Goal: Transaction & Acquisition: Purchase product/service

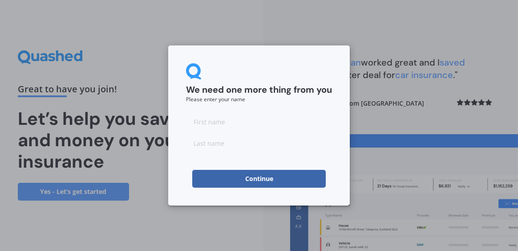
click at [265, 120] on input at bounding box center [259, 122] width 146 height 18
click at [266, 128] on input at bounding box center [259, 122] width 146 height 18
type input "[PERSON_NAME]"
drag, startPoint x: 205, startPoint y: 141, endPoint x: 151, endPoint y: 143, distance: 53.9
click at [151, 143] on div "We need one more thing from you Please enter your name [PERSON_NAME] Continue" at bounding box center [259, 125] width 518 height 251
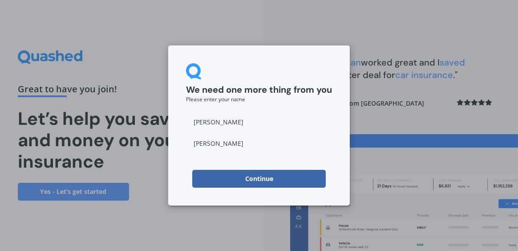
type input "[PERSON_NAME]"
click at [265, 175] on button "Continue" at bounding box center [259, 179] width 134 height 18
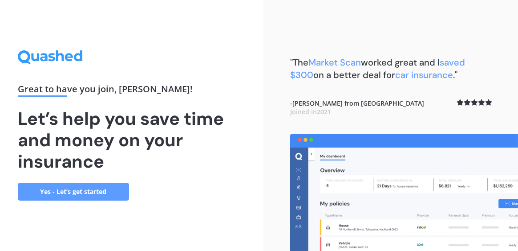
click at [79, 191] on link "Yes - Let’s get started" at bounding box center [73, 192] width 111 height 18
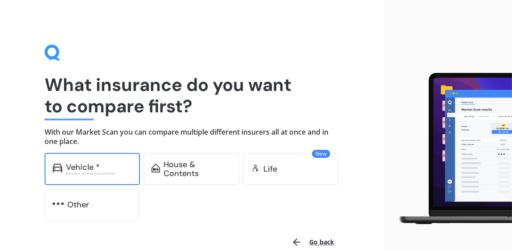
click at [106, 168] on div "Vehicle *" at bounding box center [99, 167] width 66 height 9
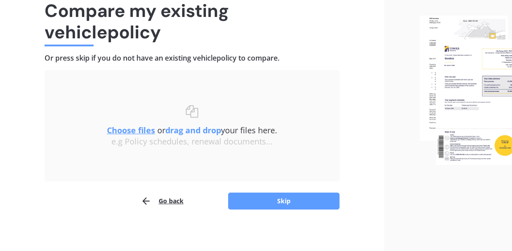
scroll to position [77, 0]
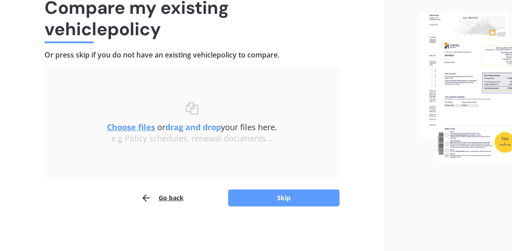
click at [135, 124] on u "Choose files" at bounding box center [131, 127] width 48 height 11
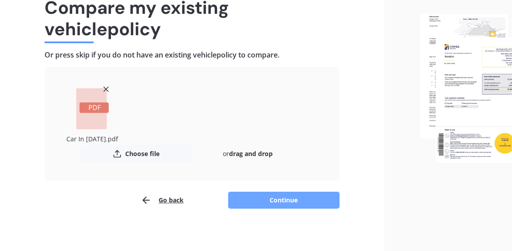
click at [269, 198] on button "Continue" at bounding box center [283, 199] width 111 height 17
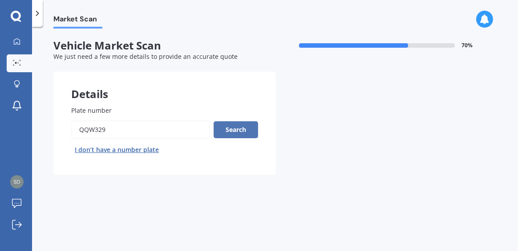
click at [240, 131] on button "Search" at bounding box center [236, 129] width 45 height 17
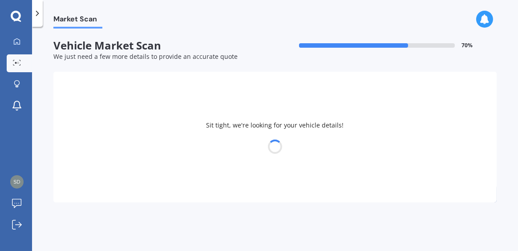
select select "HONDA"
select select "GRACE"
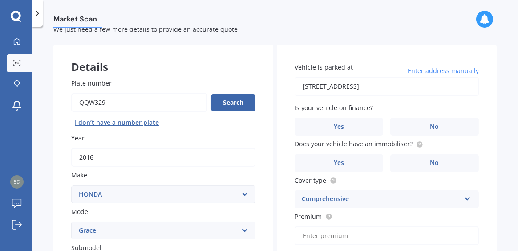
scroll to position [27, 0]
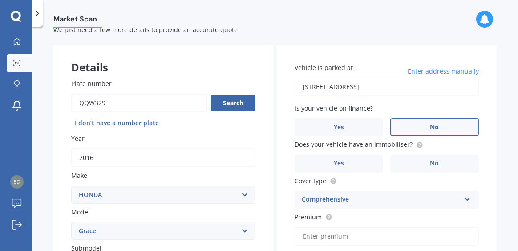
click at [434, 125] on span "No" at bounding box center [435, 127] width 9 height 8
click at [0, 0] on input "No" at bounding box center [0, 0] width 0 height 0
click at [342, 165] on label "Yes" at bounding box center [339, 164] width 89 height 18
click at [0, 0] on input "Yes" at bounding box center [0, 0] width 0 height 0
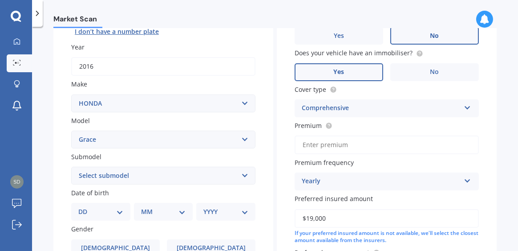
scroll to position [118, 0]
click at [353, 191] on div "Vehicle is parked at 2B Rongo Road Onehunga, Auckland 1023 Enter address manual…" at bounding box center [387, 125] width 220 height 345
click at [325, 145] on input "Premium" at bounding box center [387, 144] width 184 height 19
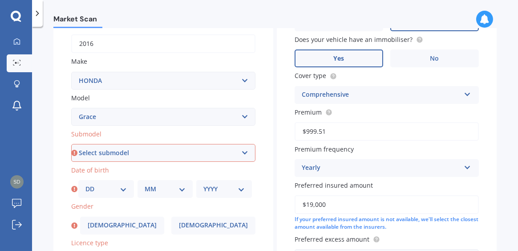
scroll to position [143, 0]
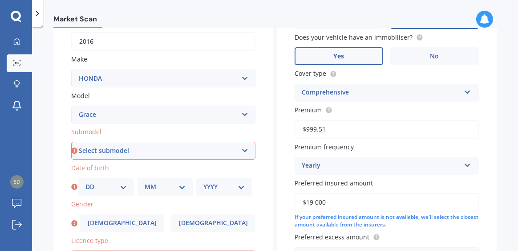
type input "$999.51"
click at [238, 153] on select "Select submodel Hybrid Saloon" at bounding box center [163, 151] width 184 height 18
select select "HYBRID"
click at [71, 142] on select "Select submodel Hybrid Saloon" at bounding box center [163, 151] width 184 height 18
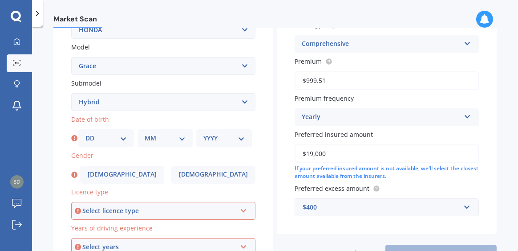
scroll to position [191, 0]
click at [120, 138] on select "DD 01 02 03 04 05 06 07 08 09 10 11 12 13 14 15 16 17 18 19 20 21 22 23 24 25 2…" at bounding box center [105, 138] width 41 height 10
select select "13"
click at [85, 134] on select "DD 01 02 03 04 05 06 07 08 09 10 11 12 13 14 15 16 17 18 19 20 21 22 23 24 25 2…" at bounding box center [105, 138] width 41 height 10
click at [180, 140] on select "MM 01 02 03 04 05 06 07 08 09 10 11 12" at bounding box center [165, 138] width 41 height 10
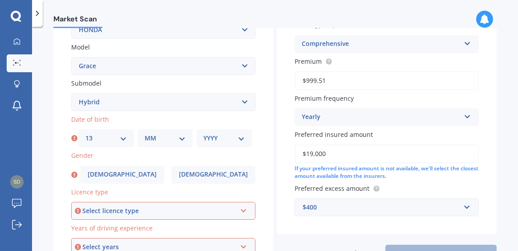
select select "04"
click at [145, 134] on select "MM 01 02 03 04 05 06 07 08 09 10 11 12" at bounding box center [165, 138] width 41 height 10
click at [240, 138] on select "YYYY 2025 2024 2023 2022 2021 2020 2019 2018 2017 2016 2015 2014 2013 2012 2011…" at bounding box center [224, 138] width 41 height 10
select select "1957"
click at [204, 134] on select "YYYY 2025 2024 2023 2022 2021 2020 2019 2018 2017 2016 2015 2014 2013 2012 2011…" at bounding box center [224, 138] width 41 height 10
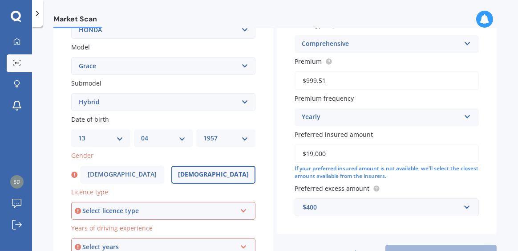
click at [213, 176] on span "Female" at bounding box center [213, 175] width 71 height 8
click at [0, 0] on input "Female" at bounding box center [0, 0] width 0 height 0
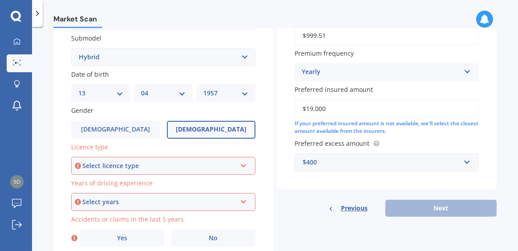
scroll to position [236, 0]
click at [244, 167] on icon at bounding box center [244, 164] width 8 height 6
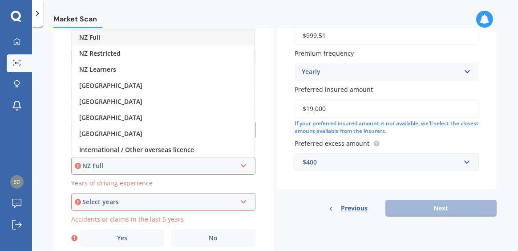
click at [161, 37] on div "NZ Full" at bounding box center [163, 37] width 183 height 16
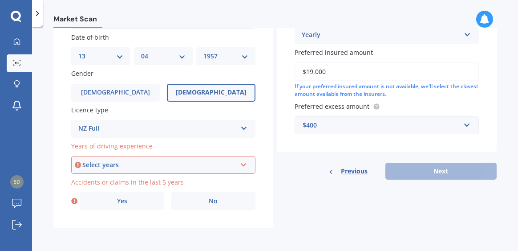
scroll to position [275, 0]
click at [243, 163] on icon at bounding box center [244, 163] width 8 height 6
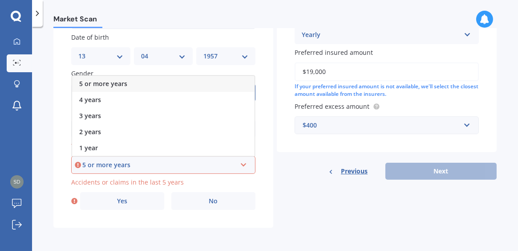
click at [114, 83] on span "5 or more years" at bounding box center [103, 83] width 48 height 8
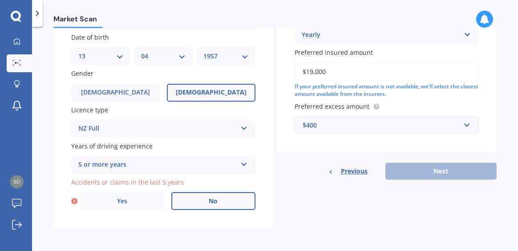
click at [216, 201] on label "No" at bounding box center [213, 201] width 84 height 18
click at [0, 0] on input "No" at bounding box center [0, 0] width 0 height 0
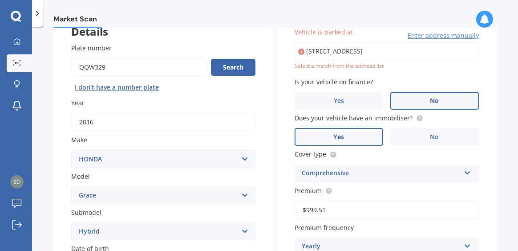
scroll to position [62, 0]
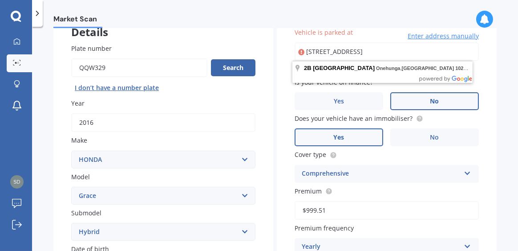
click at [337, 53] on input "2B Rongo Road Onehunga, Auckland 1023" at bounding box center [387, 51] width 184 height 19
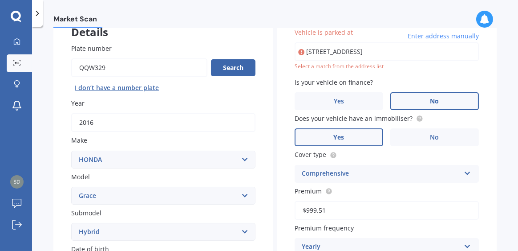
type input "2B Rongo Road, Onehunga, Auckland 1023"
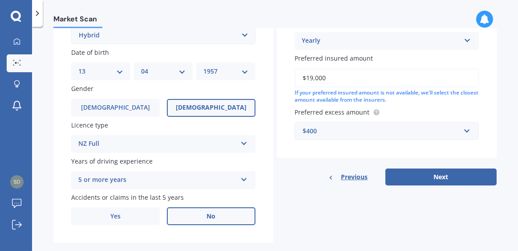
scroll to position [275, 0]
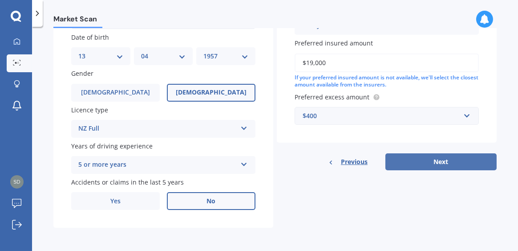
click at [416, 158] on button "Next" at bounding box center [441, 161] width 111 height 17
select select "13"
select select "04"
select select "1957"
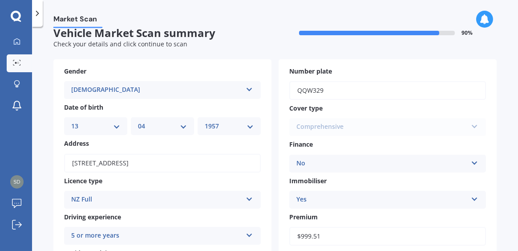
scroll to position [0, 0]
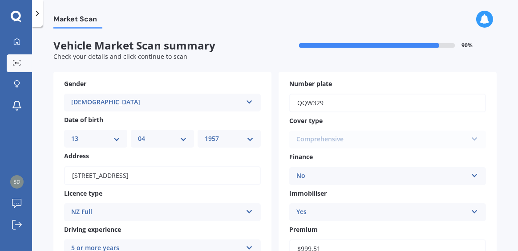
click at [115, 137] on select "DD 01 02 03 04 05 06 07 08 09 10 11 12 13 14 15 16 17 18 19 20 21 22 23 24 25 2…" at bounding box center [95, 139] width 49 height 10
select select "12"
click at [71, 134] on select "DD 01 02 03 04 05 06 07 08 09 10 11 12 13 14 15 16 17 18 19 20 21 22 23 24 25 2…" at bounding box center [95, 139] width 49 height 10
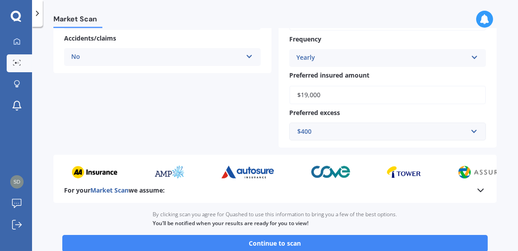
scroll to position [283, 0]
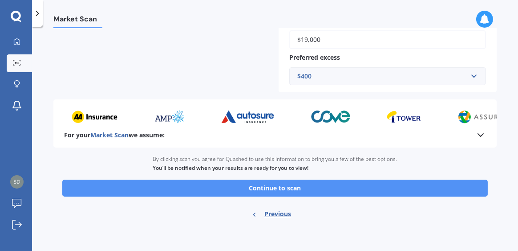
click at [262, 182] on button "Continue to scan" at bounding box center [275, 187] width 426 height 17
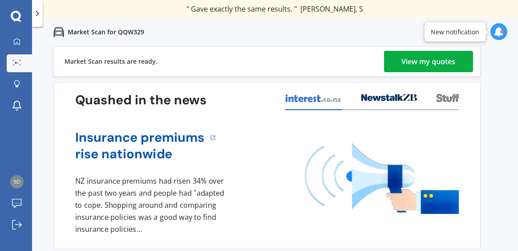
click at [426, 59] on div "View my quotes" at bounding box center [429, 61] width 54 height 21
